Goal: Task Accomplishment & Management: Complete application form

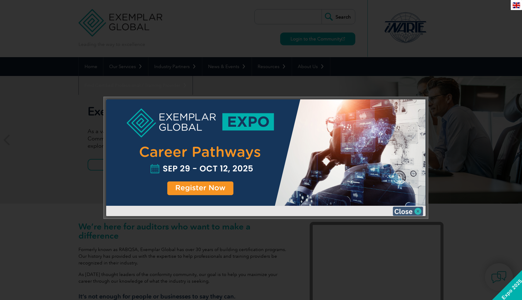
click at [417, 209] on img at bounding box center [408, 211] width 30 height 9
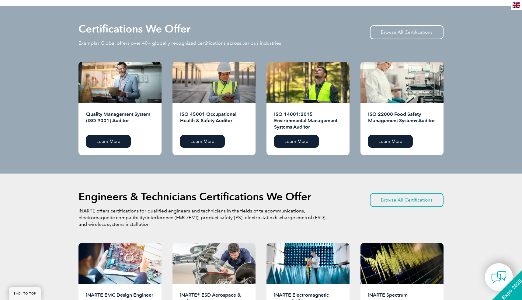
scroll to position [595, 0]
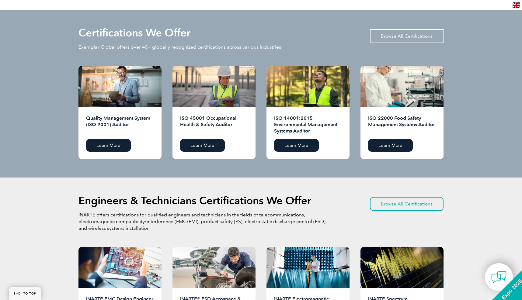
click at [399, 34] on link "Browse All Certifications" at bounding box center [407, 36] width 74 height 14
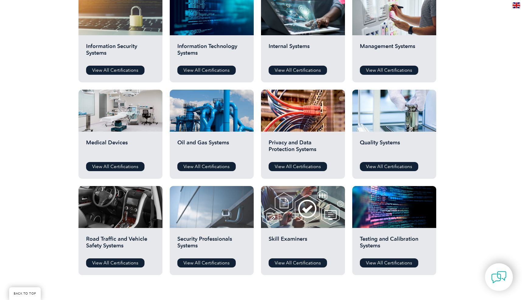
scroll to position [338, 0]
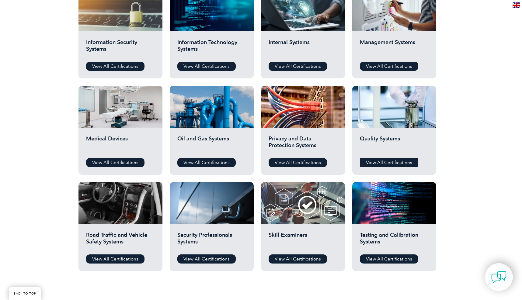
click at [376, 164] on link "View All Certifications" at bounding box center [389, 162] width 58 height 9
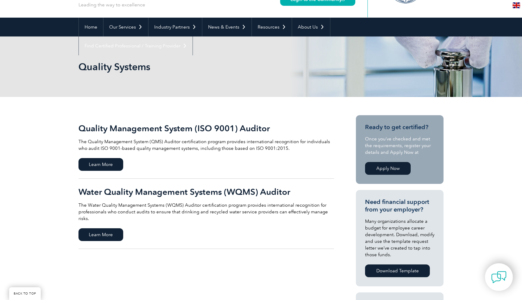
scroll to position [71, 0]
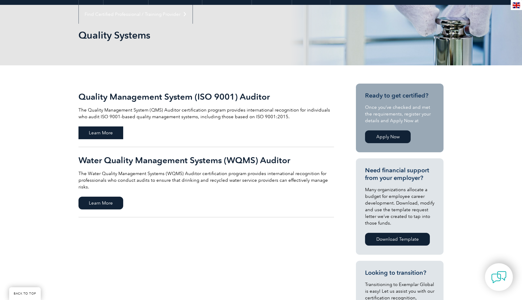
click at [103, 131] on span "Learn More" at bounding box center [101, 133] width 45 height 13
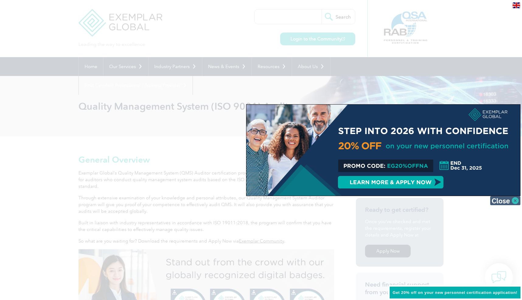
click at [512, 202] on img at bounding box center [505, 200] width 30 height 9
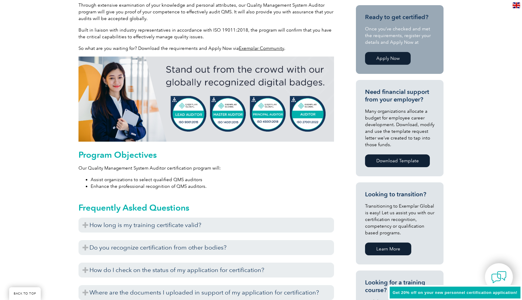
scroll to position [226, 0]
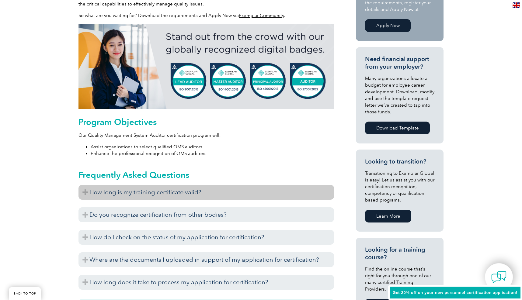
click at [184, 193] on h3 "How long is my training certificate valid?" at bounding box center [207, 192] width 256 height 15
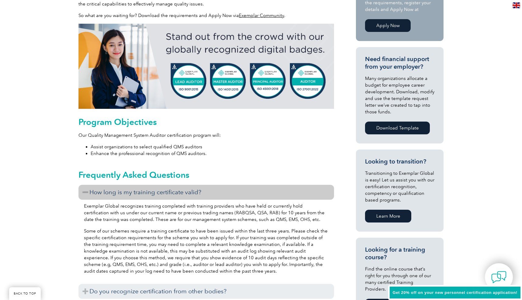
click at [184, 193] on h3 "How long is my training certificate valid?" at bounding box center [207, 192] width 256 height 15
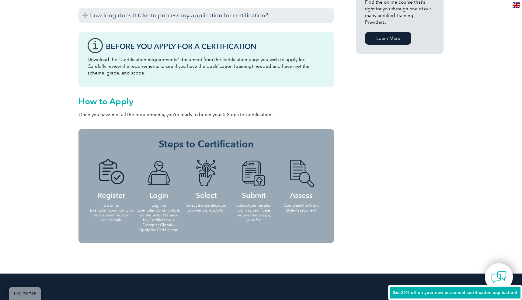
scroll to position [552, 0]
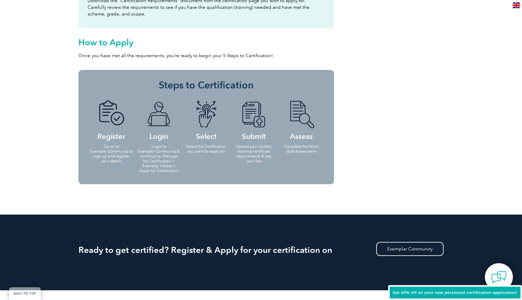
click at [194, 99] on li "Select Select the Certification you want to apply for" at bounding box center [206, 126] width 47 height 65
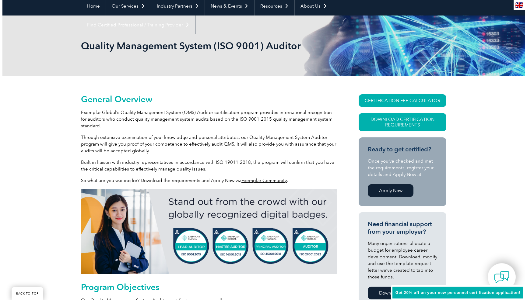
scroll to position [65, 0]
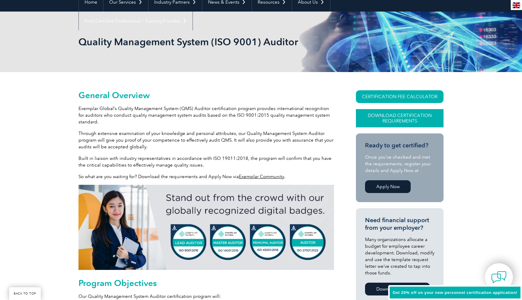
click at [426, 119] on link "Download Certification Requirements" at bounding box center [400, 118] width 88 height 18
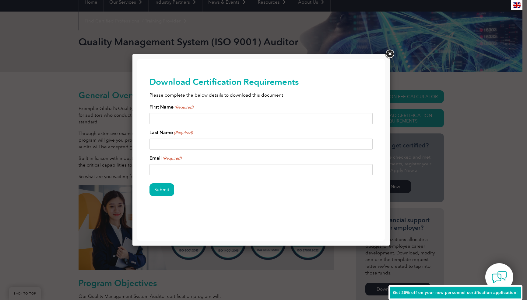
scroll to position [0, 0]
click at [362, 119] on input "First Name (Required)" at bounding box center [260, 118] width 223 height 11
type input "Tucker"
type input "Sincerbeaux"
type input "tsincerbeaux91@gmail.com"
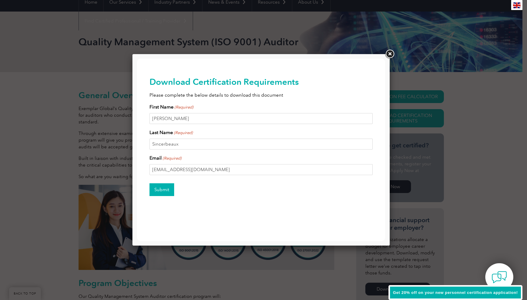
click at [161, 190] on input "Submit" at bounding box center [161, 190] width 25 height 13
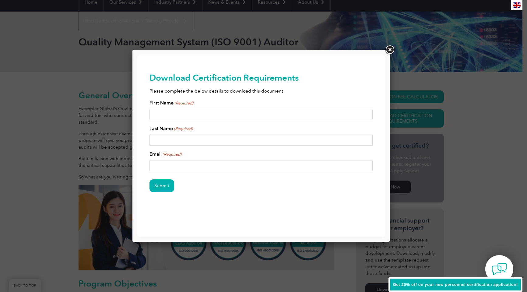
click at [363, 115] on input "First Name (Required)" at bounding box center [260, 114] width 223 height 11
type input "Tucker"
type input "Sincerbeaux"
type input "tsincerbeaux91@gmail.com"
click at [162, 183] on input "Submit" at bounding box center [161, 185] width 25 height 13
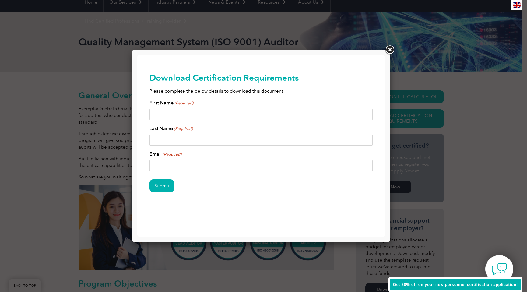
click at [366, 116] on input "First Name (Required)" at bounding box center [260, 114] width 223 height 11
type input "Tucker"
type input "Sincerbeaux"
type input "tsincerbeaux91@gmail.com"
click at [199, 113] on input "Tucker" at bounding box center [260, 114] width 223 height 11
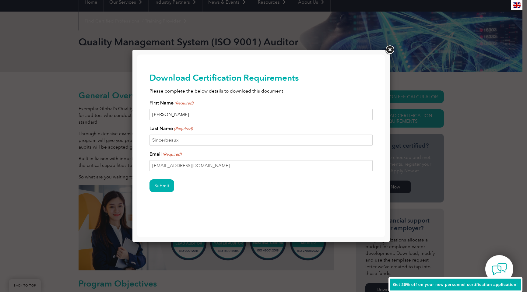
type input "Tucker"
click at [191, 142] on input "Sincerbeaux" at bounding box center [260, 140] width 223 height 11
click at [196, 142] on input "Sincerbeaux" at bounding box center [260, 140] width 223 height 11
type input "Sincerbeaux"
click at [189, 112] on input "Tucker" at bounding box center [260, 114] width 223 height 11
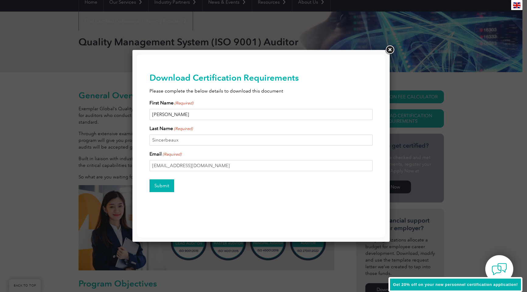
type input "Tucker"
click at [163, 189] on input "Submit" at bounding box center [161, 185] width 25 height 13
click at [18, 166] on div at bounding box center [263, 146] width 527 height 292
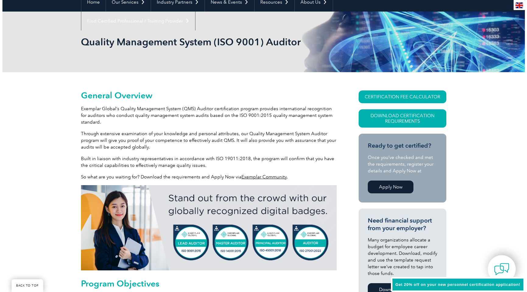
scroll to position [57, 0]
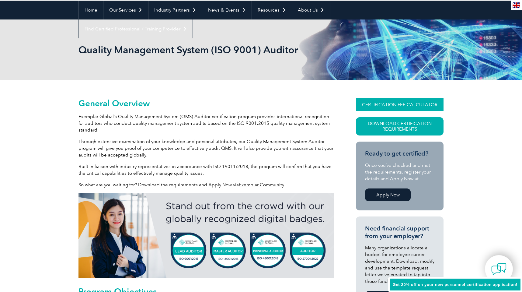
click at [394, 102] on link "CERTIFICATION FEE CALCULATOR" at bounding box center [400, 104] width 88 height 13
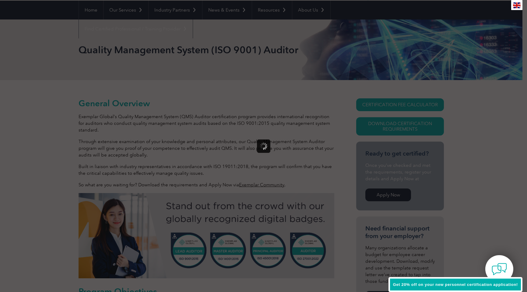
click at [387, 104] on div at bounding box center [263, 146] width 527 height 292
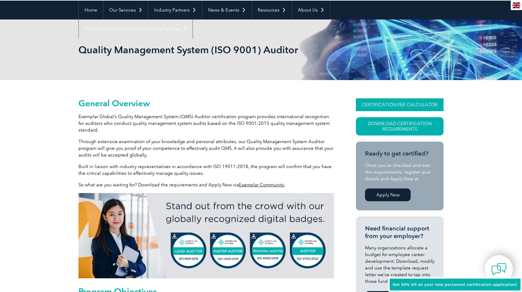
click at [377, 109] on link "CERTIFICATION FEE CALCULATOR" at bounding box center [400, 104] width 88 height 13
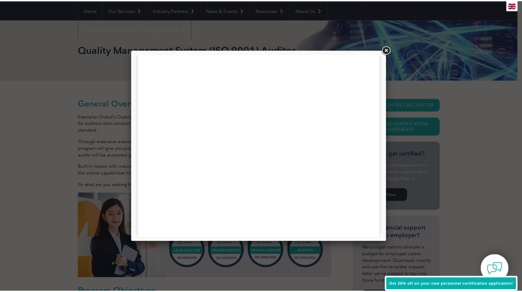
scroll to position [0, 0]
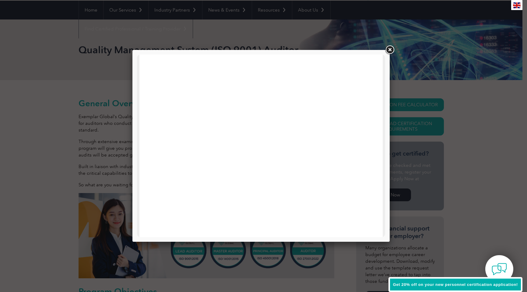
click at [433, 51] on div at bounding box center [263, 146] width 527 height 292
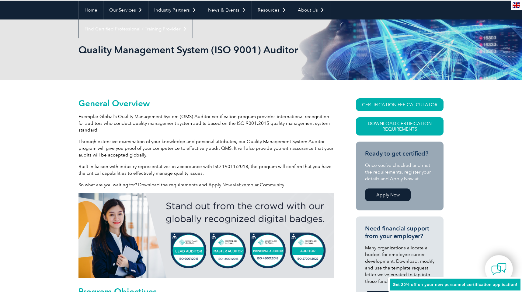
click at [511, 3] on div "en" at bounding box center [516, 5] width 11 height 10
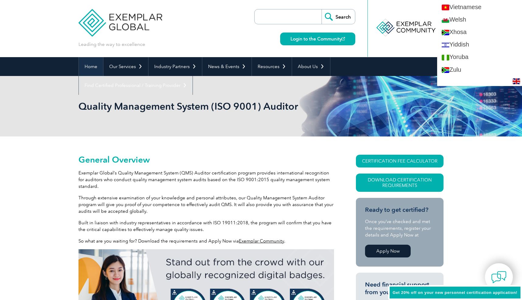
click at [90, 66] on link "Home" at bounding box center [91, 66] width 24 height 19
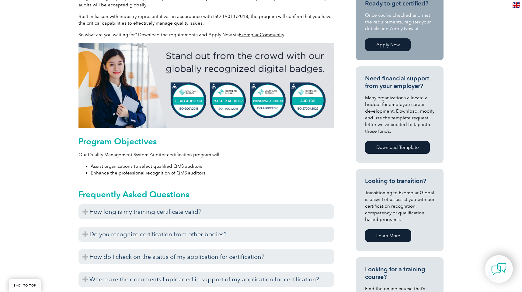
scroll to position [322, 0]
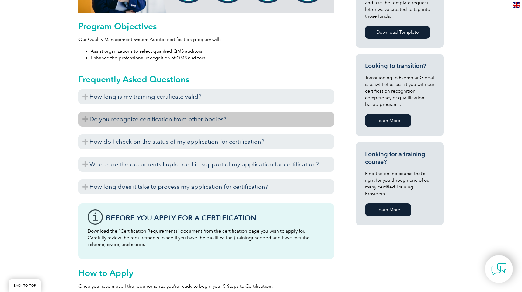
click at [83, 118] on h3 "Do you recognize certification from other bodies?" at bounding box center [207, 119] width 256 height 15
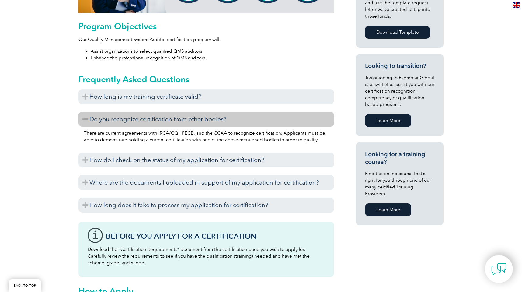
click at [83, 118] on h3 "Do you recognize certification from other bodies?" at bounding box center [207, 119] width 256 height 15
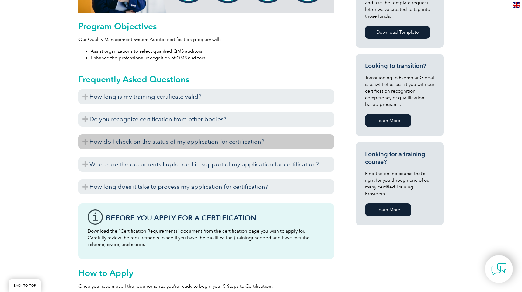
click at [83, 142] on h3 "How do I check on the status of my application for certification?" at bounding box center [207, 141] width 256 height 15
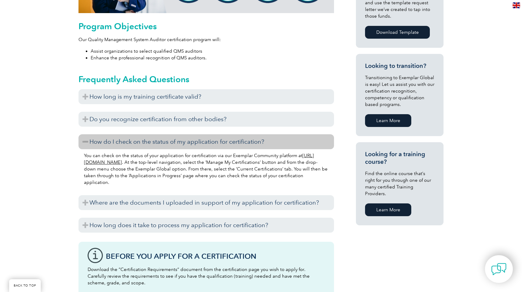
click at [83, 142] on h3 "How do I check on the status of my application for certification?" at bounding box center [207, 141] width 256 height 15
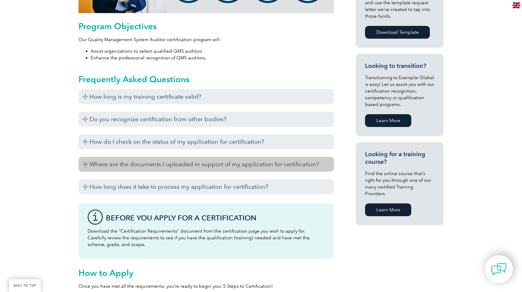
click at [86, 167] on h3 "Where are the documents I uploaded in support of my application for certificati…" at bounding box center [207, 164] width 256 height 15
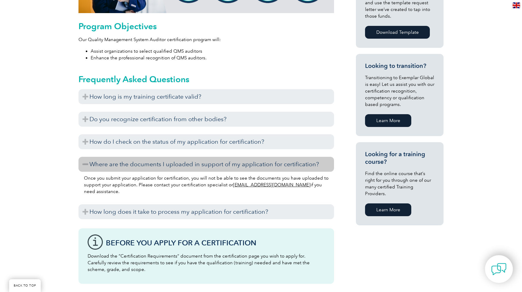
click at [86, 167] on h3 "Where are the documents I uploaded in support of my application for certificati…" at bounding box center [207, 164] width 256 height 15
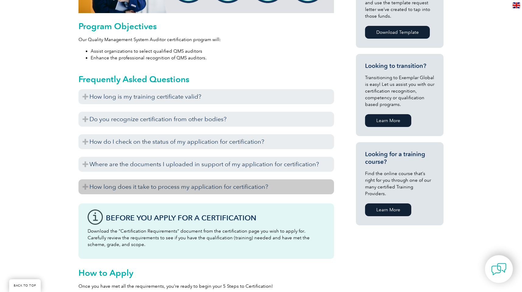
click at [82, 191] on h3 "How long does it take to process my application for certification?" at bounding box center [207, 186] width 256 height 15
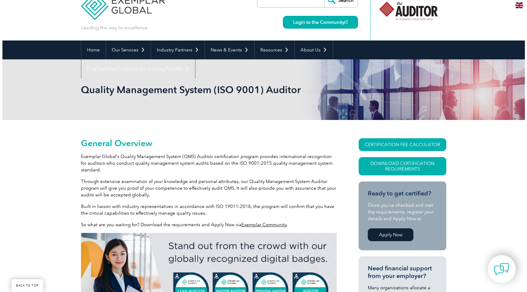
scroll to position [0, 0]
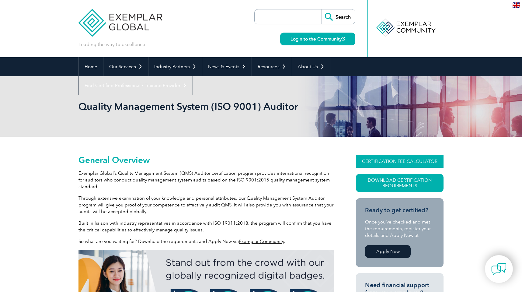
click at [395, 161] on link "CERTIFICATION FEE CALCULATOR" at bounding box center [400, 161] width 88 height 13
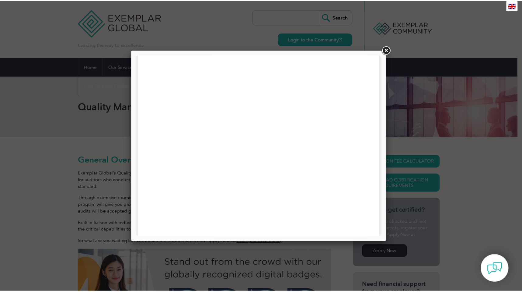
scroll to position [290, 0]
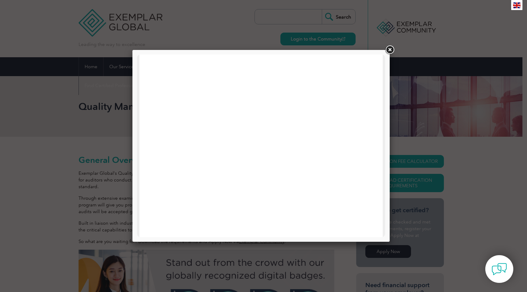
click at [389, 49] on link at bounding box center [389, 49] width 11 height 11
